Goal: Task Accomplishment & Management: Complete application form

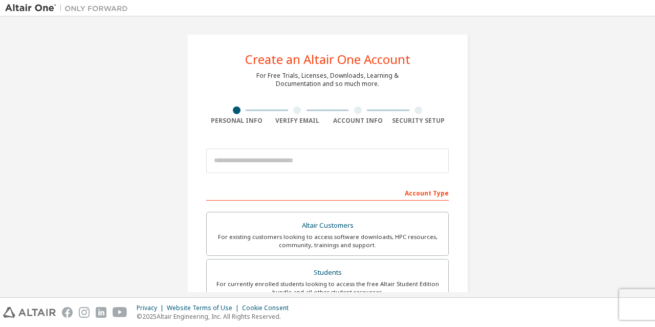
click at [0, 0] on span "Manage Preferences" at bounding box center [0, 0] width 0 height 0
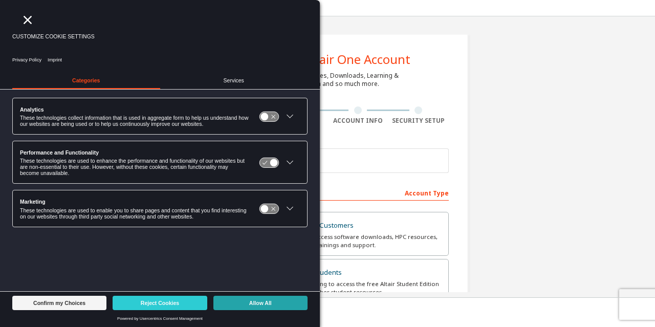
click at [261, 302] on button "Allow All" at bounding box center [261, 303] width 94 height 14
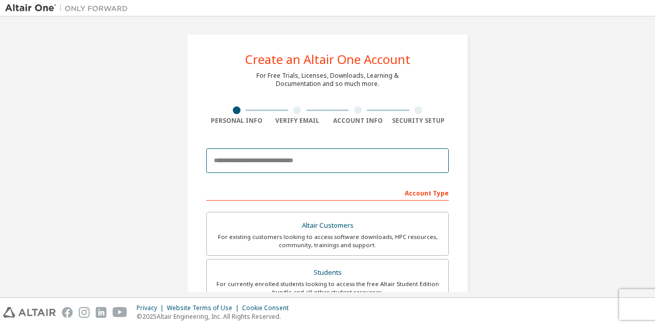
click at [311, 161] on input "email" at bounding box center [327, 161] width 243 height 25
type input "**********"
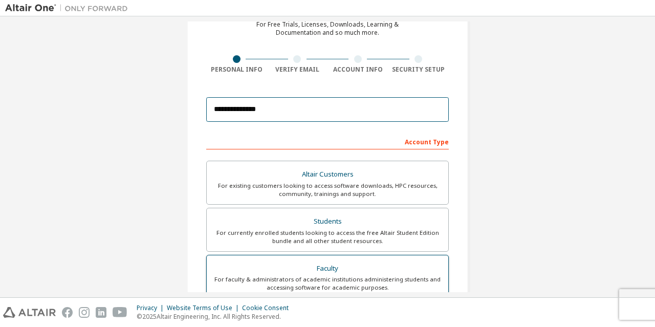
scroll to position [154, 0]
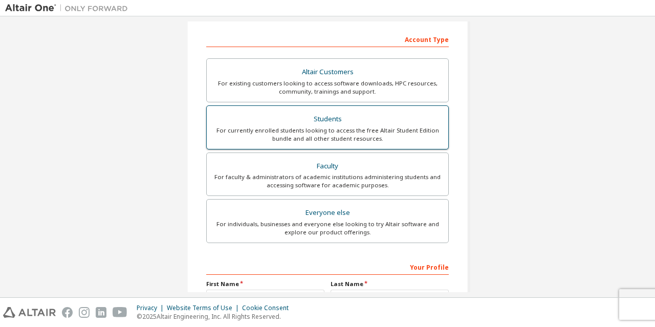
click at [376, 139] on div "For currently enrolled students looking to access the free Altair Student Editi…" at bounding box center [327, 134] width 229 height 16
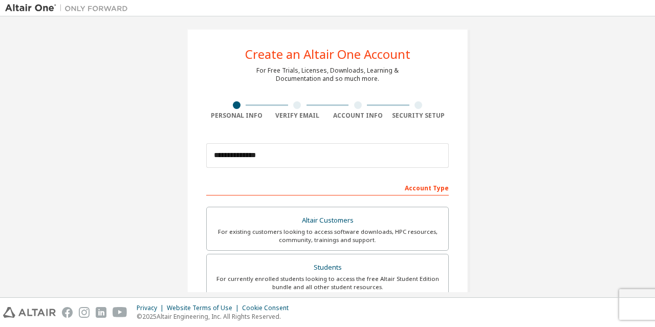
scroll to position [0, 0]
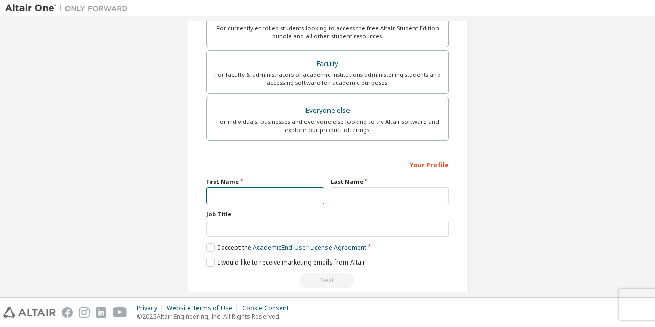
click at [262, 190] on input "text" at bounding box center [265, 195] width 118 height 17
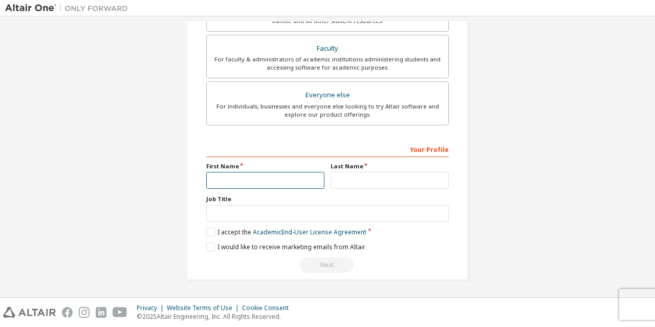
type input "******"
type input "***"
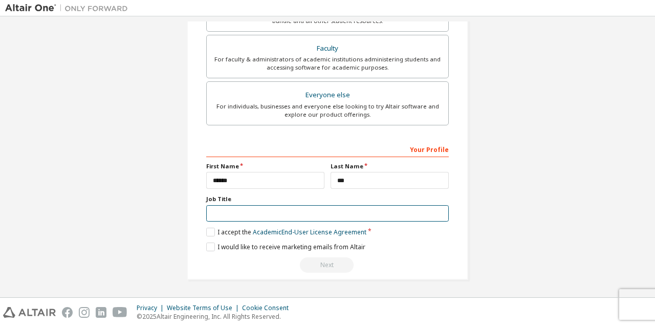
click at [317, 209] on input "text" at bounding box center [327, 213] width 243 height 17
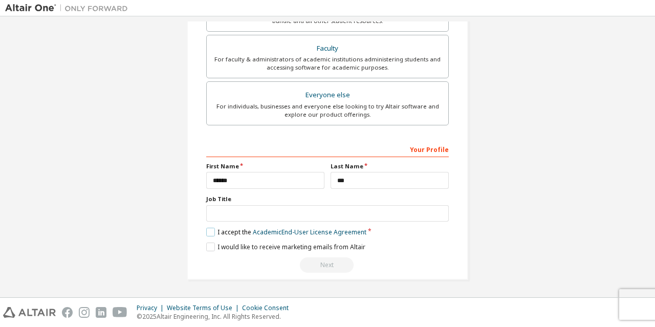
click at [206, 235] on label "I accept the Academic End-User License Agreement" at bounding box center [286, 232] width 160 height 9
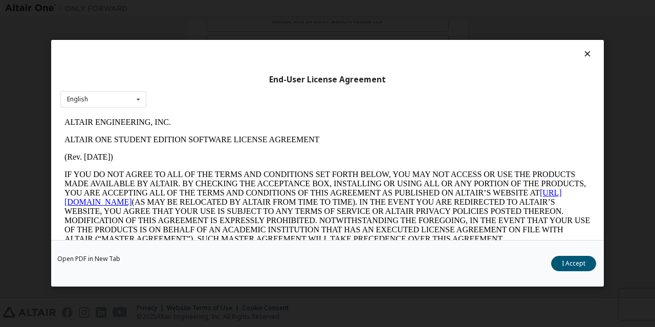
scroll to position [0, 0]
click at [570, 270] on button "I Accept" at bounding box center [574, 264] width 45 height 15
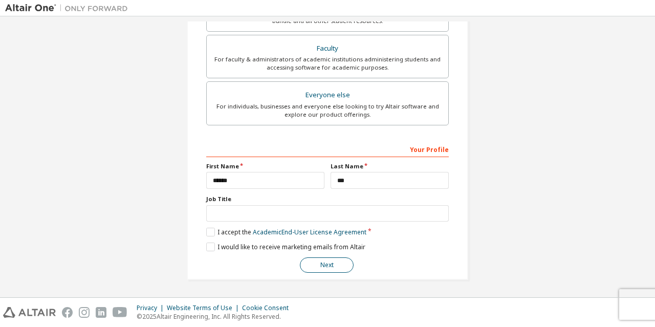
click at [323, 262] on button "Next" at bounding box center [327, 265] width 54 height 15
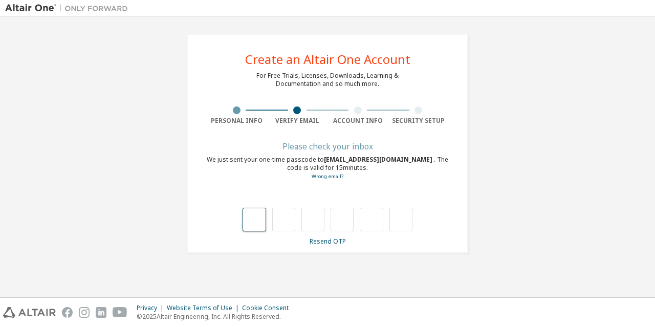
type input "*"
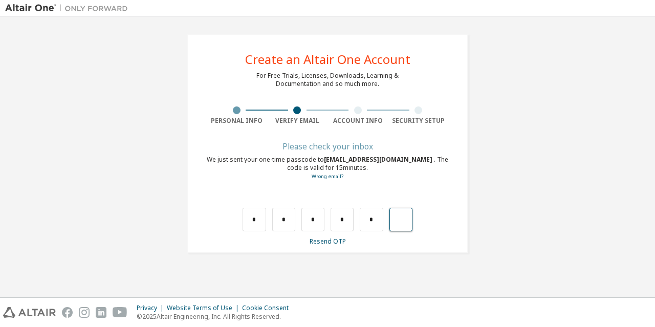
type input "*"
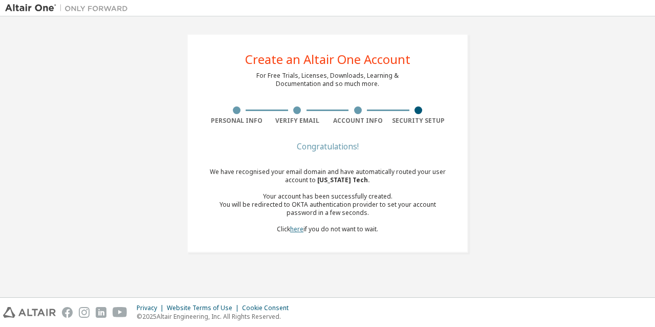
click at [294, 230] on link "here" at bounding box center [296, 229] width 13 height 9
